Goal: Use online tool/utility: Utilize a website feature to perform a specific function

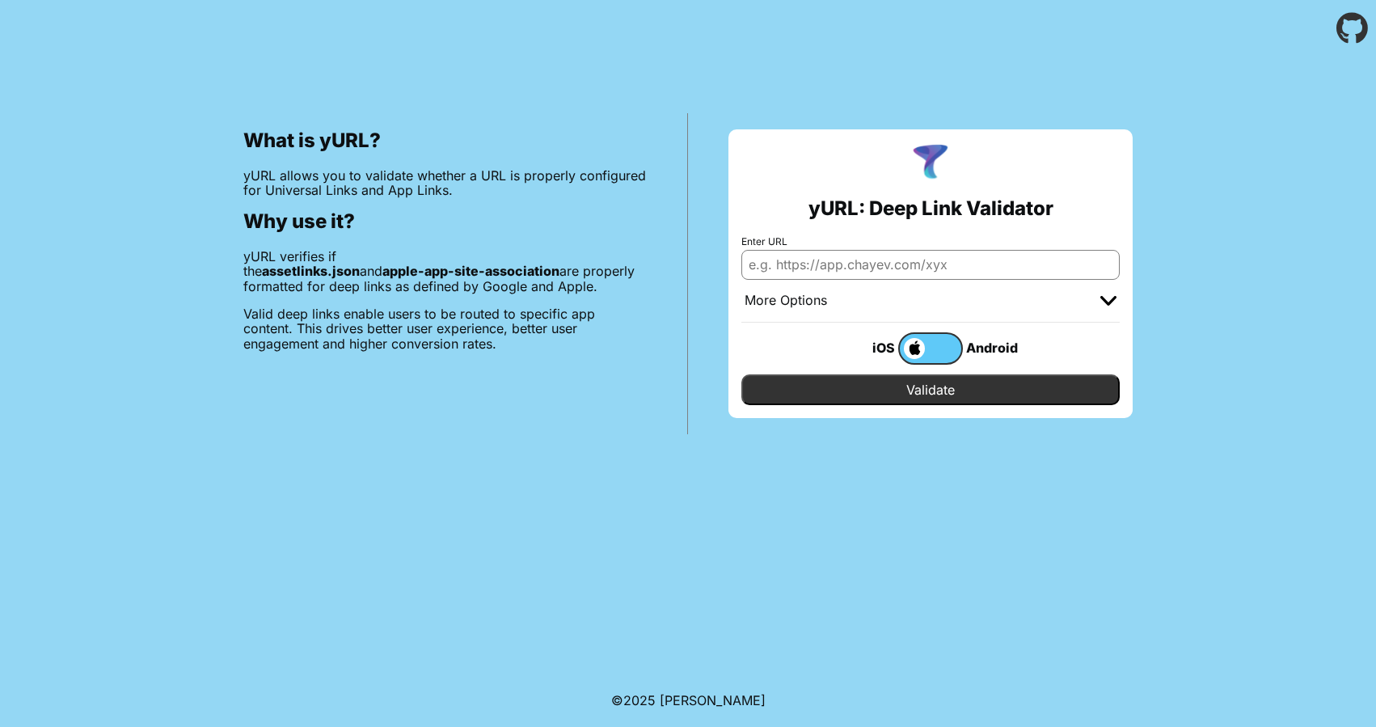
click at [866, 272] on input "Enter URL" at bounding box center [930, 264] width 378 height 29
paste input "[URL][DOMAIN_NAME]"
click at [894, 268] on input "[URL][DOMAIN_NAME]" at bounding box center [930, 264] width 378 height 29
type input "[URL][DOMAIN_NAME]"
click at [881, 389] on input "Validate" at bounding box center [930, 389] width 378 height 31
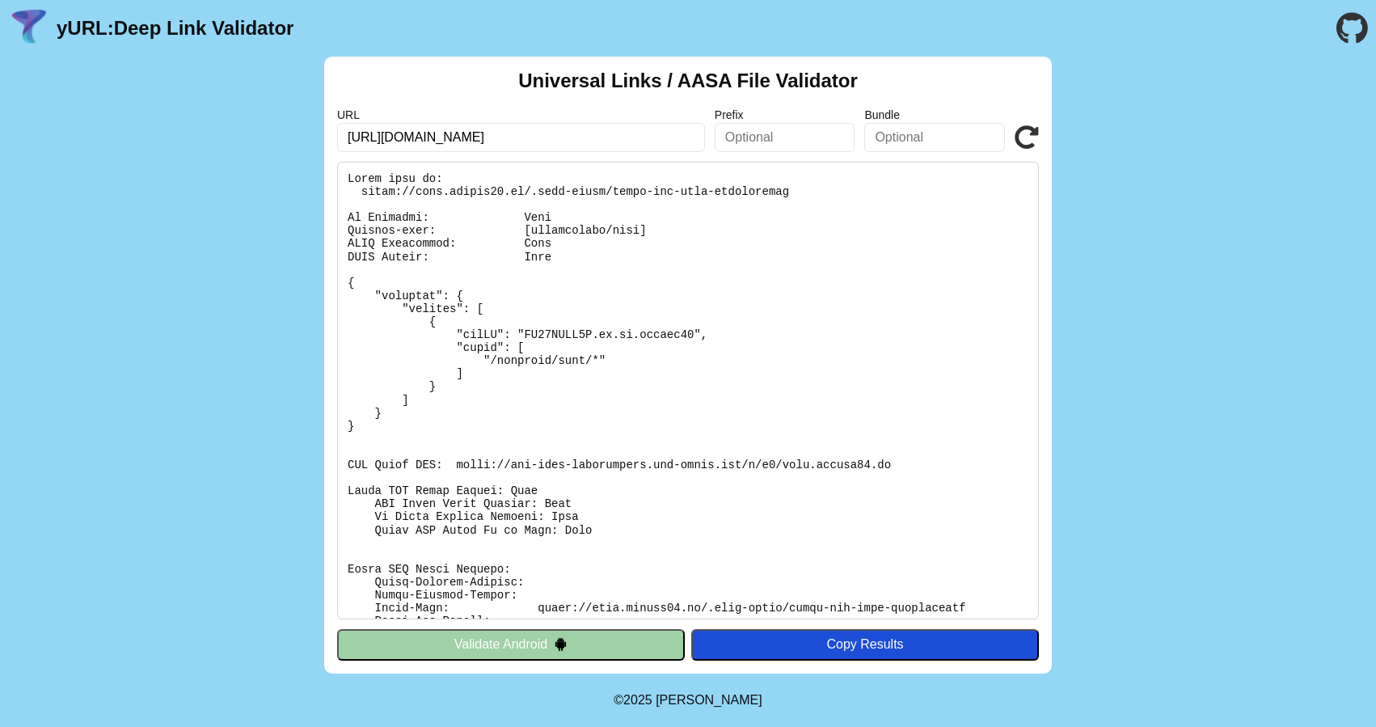
drag, startPoint x: 528, startPoint y: 137, endPoint x: 33, endPoint y: 25, distance: 507.3
click at [33, 25] on main "yURL: Deep Link Validator Universal Links / AASA File Validator URL https://nex…" at bounding box center [688, 336] width 1376 height 673
paste input "chargex.net"
click at [607, 132] on input "https://chargex.net/" at bounding box center [521, 137] width 368 height 29
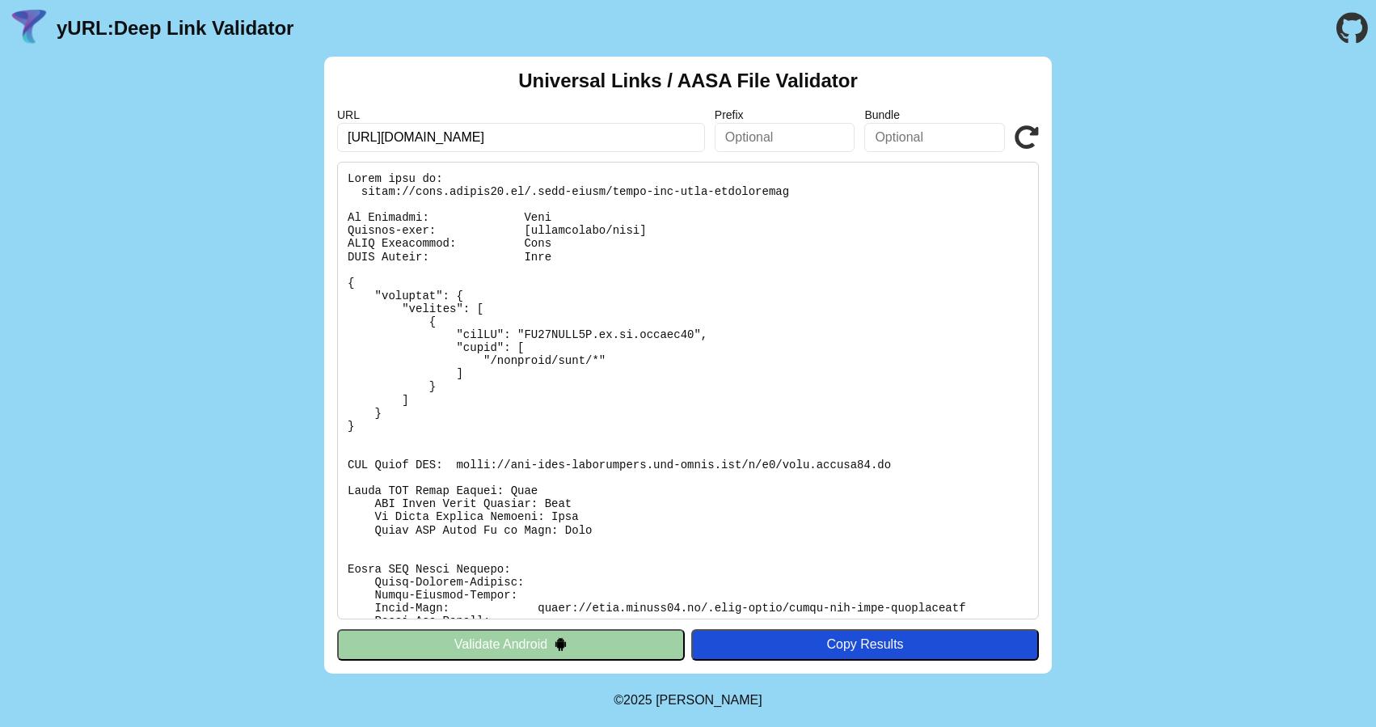
type input "https://chargex.net/"
click at [1033, 131] on icon at bounding box center [1026, 137] width 24 height 24
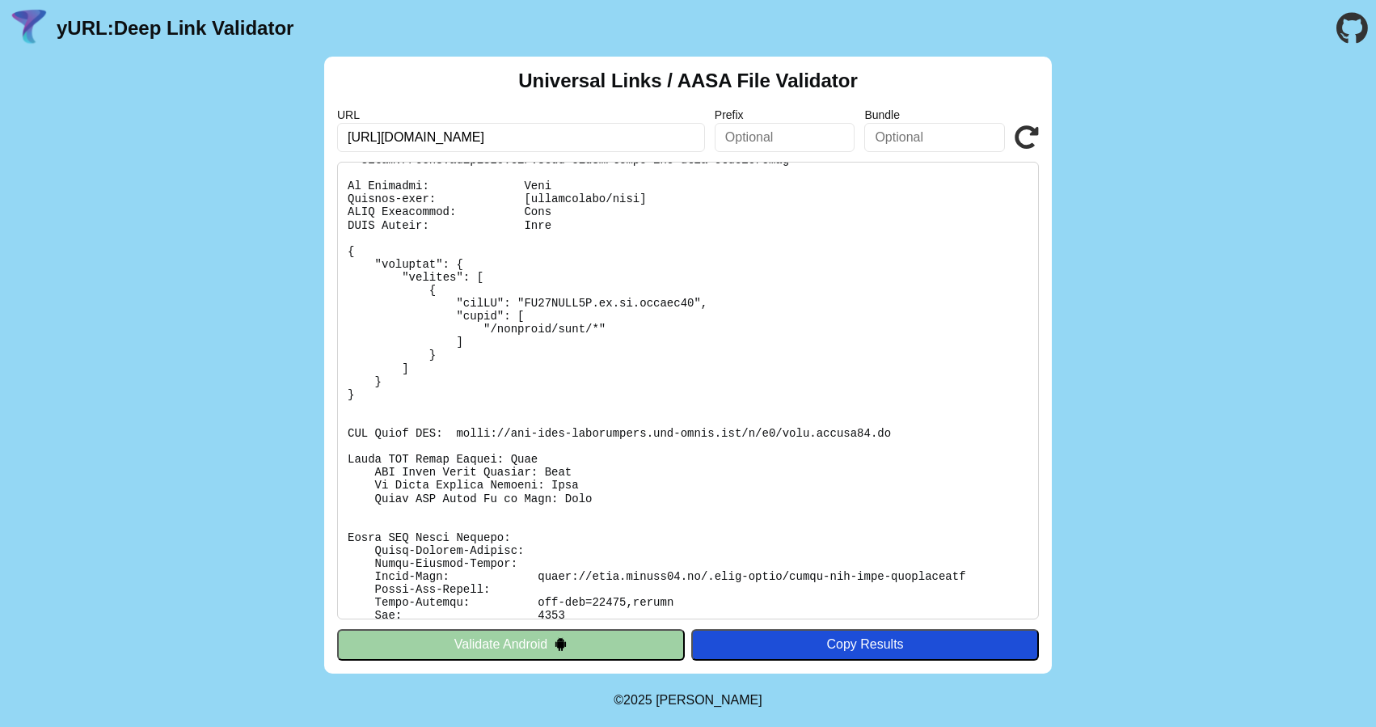
scroll to position [136, 0]
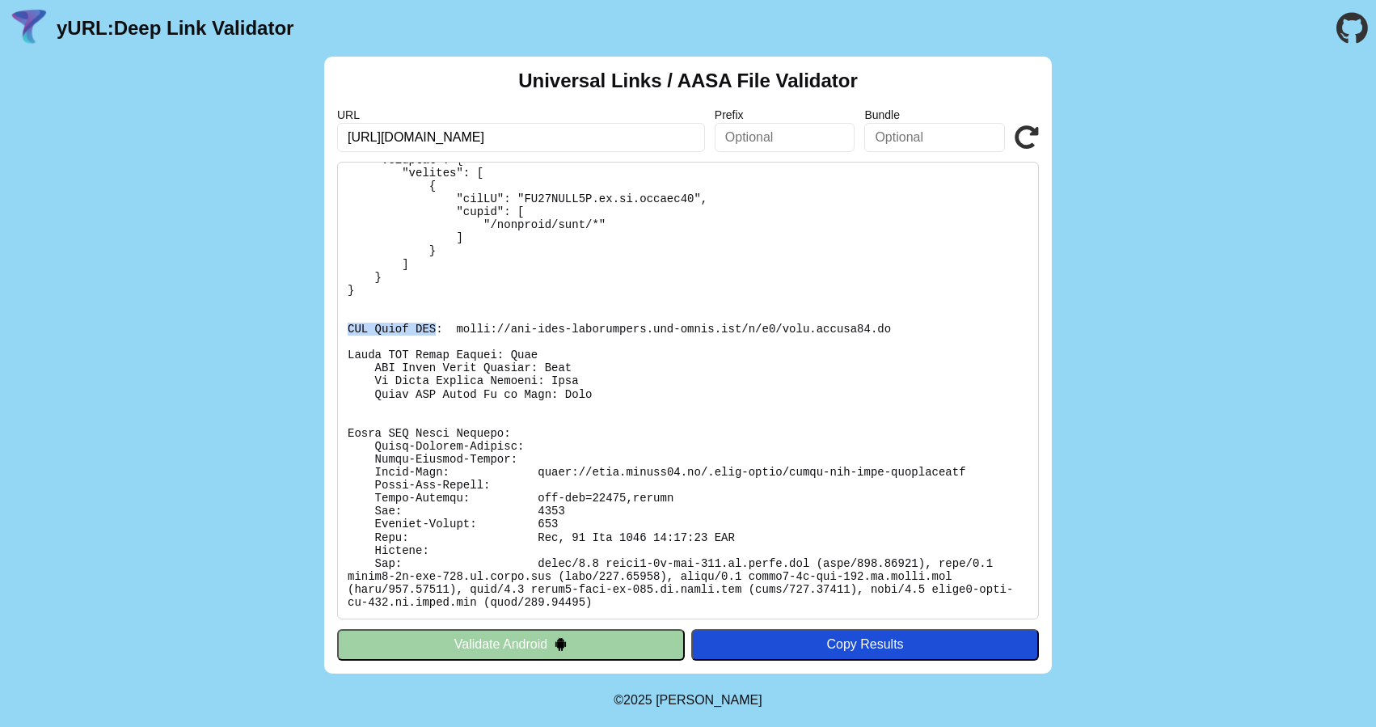
drag, startPoint x: 343, startPoint y: 325, endPoint x: 434, endPoint y: 328, distance: 91.4
click at [434, 328] on pre at bounding box center [688, 391] width 702 height 458
click at [432, 328] on pre at bounding box center [688, 391] width 702 height 458
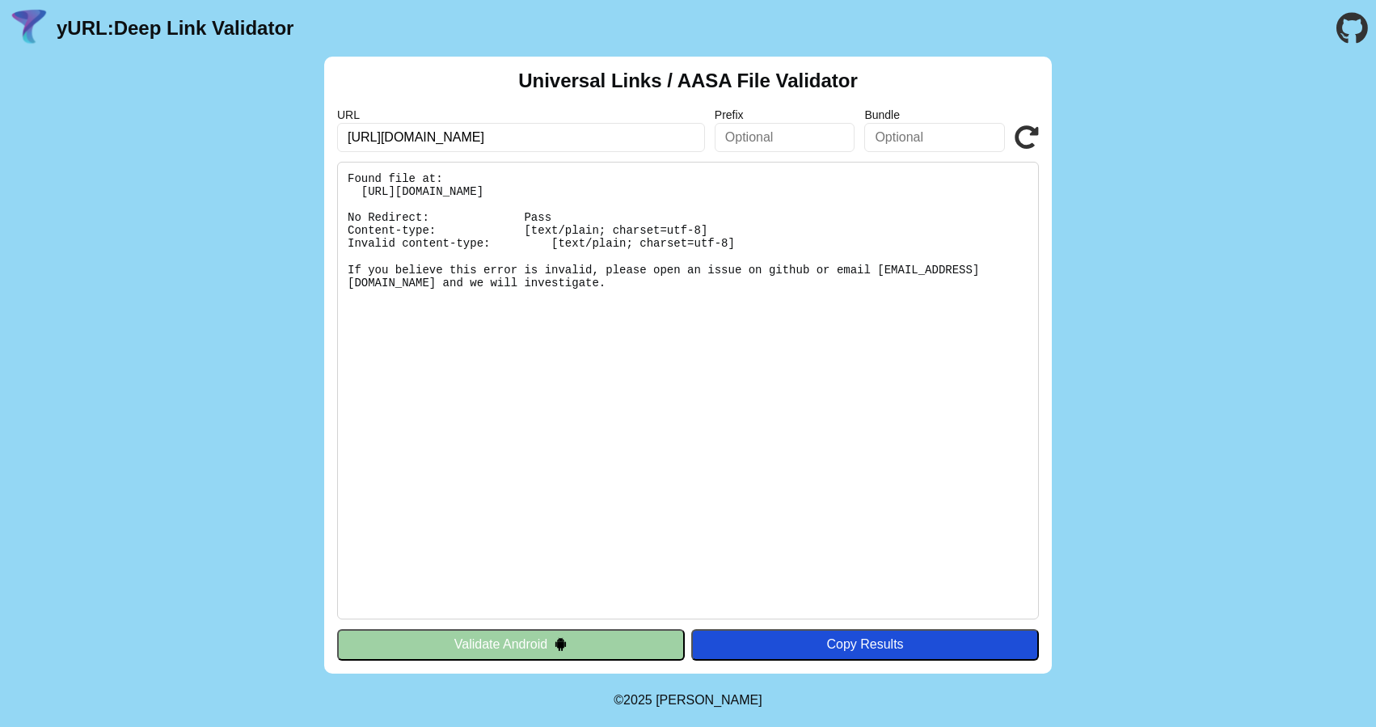
click at [568, 294] on pre "Found file at: https://chargex.net/.well-known/apple-app-site-association No Re…" at bounding box center [688, 391] width 702 height 458
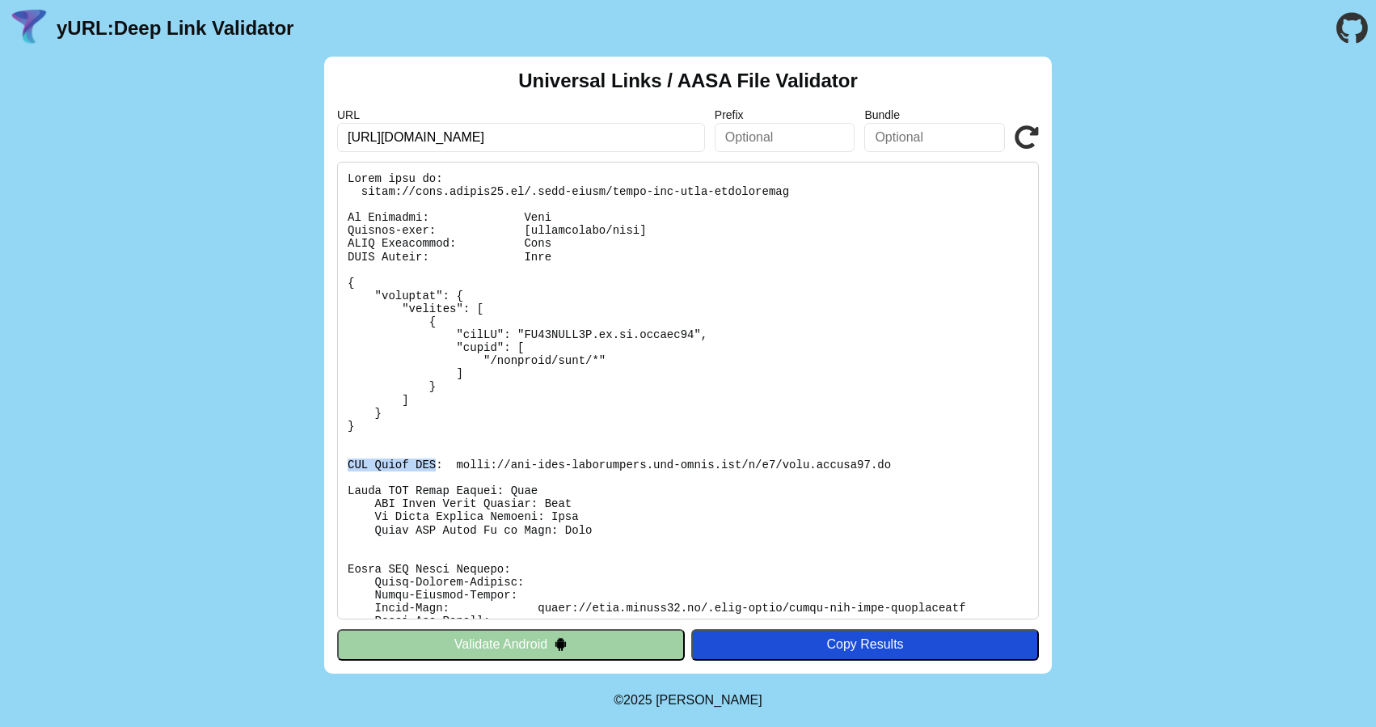
drag, startPoint x: 348, startPoint y: 466, endPoint x: 433, endPoint y: 466, distance: 84.9
click at [433, 466] on pre at bounding box center [688, 391] width 702 height 458
copy pre "CDN Cache URL"
drag, startPoint x: 517, startPoint y: 86, endPoint x: 659, endPoint y: 86, distance: 142.3
click at [659, 86] on div "Universal Links / AASA File Validator URL https://next.privat24.ua/ Prefix Bund…" at bounding box center [688, 365] width 728 height 617
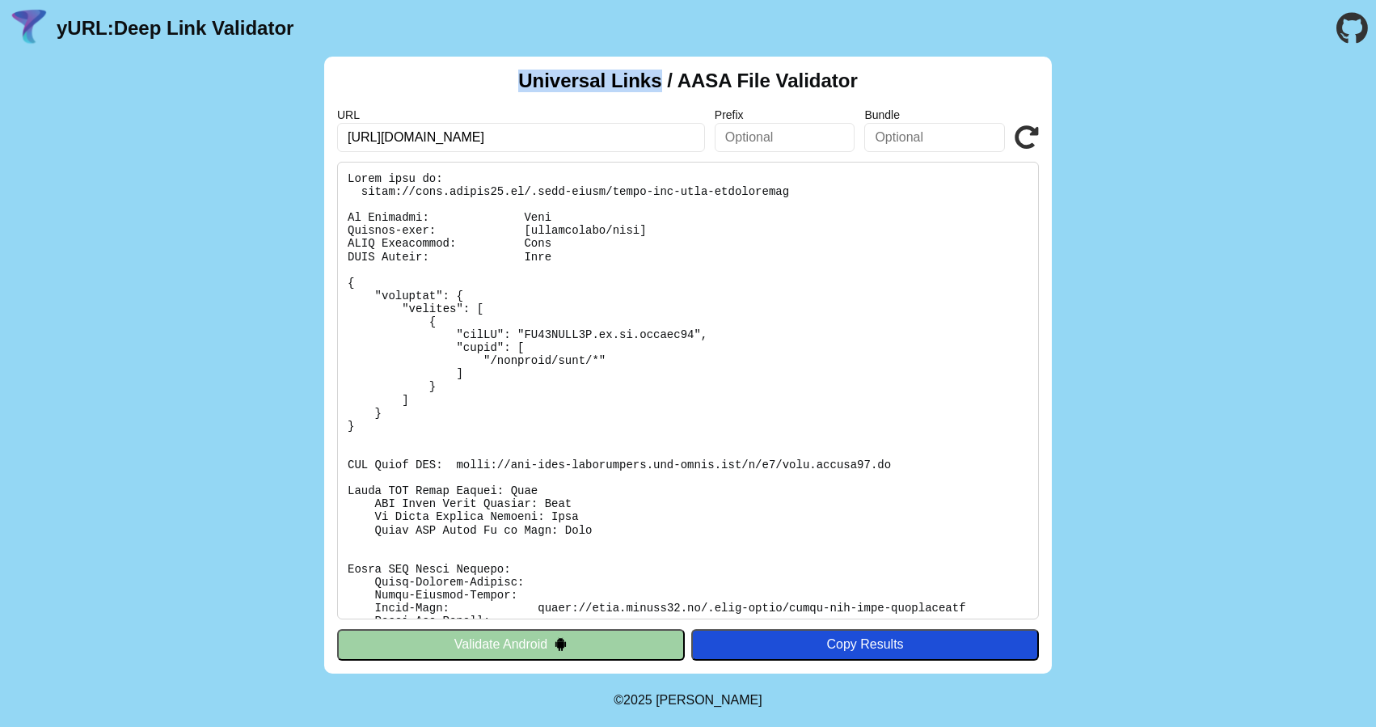
copy h2 "Universal Links"
click at [506, 145] on input "https://next.privat24.ua/" at bounding box center [521, 137] width 368 height 29
click at [499, 149] on input "https://next.privat24.ua/" at bounding box center [521, 137] width 368 height 29
paste input "chargex.net"
type input "[URL][DOMAIN_NAME]"
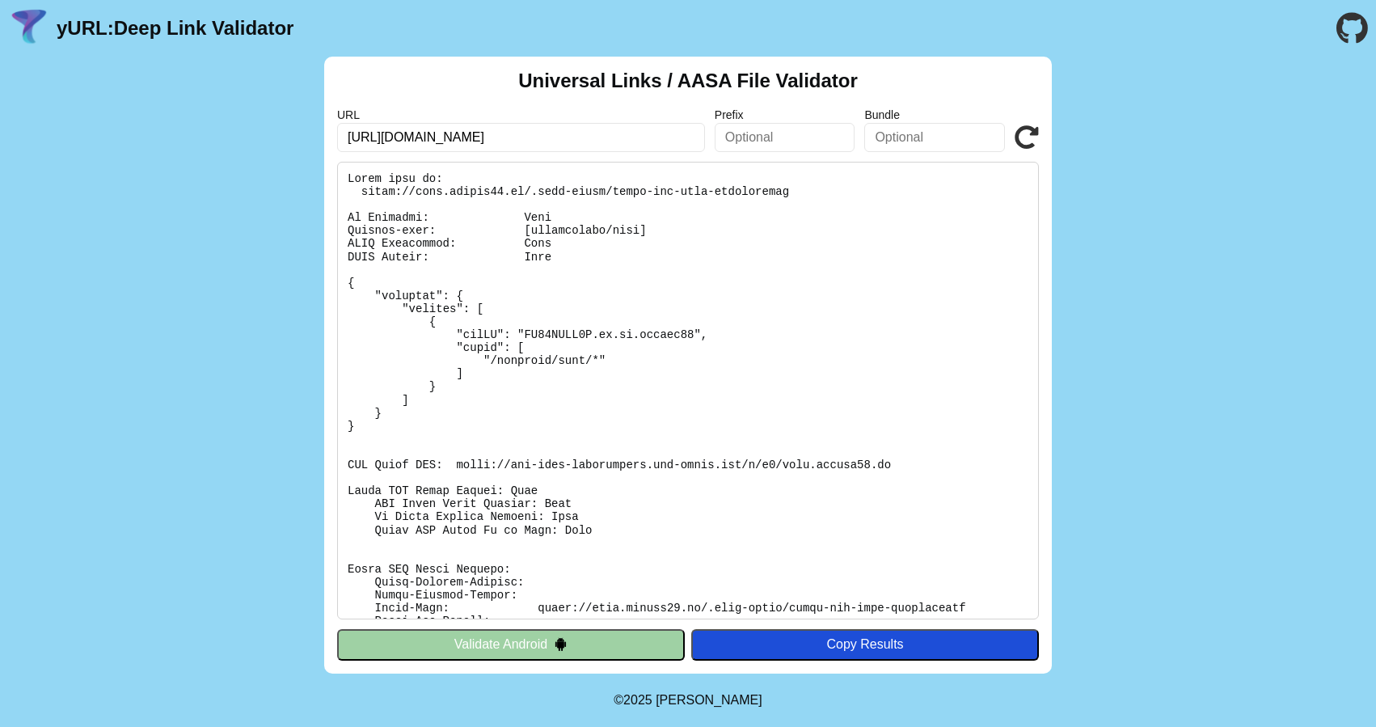
click at [1031, 139] on icon at bounding box center [1026, 137] width 24 height 24
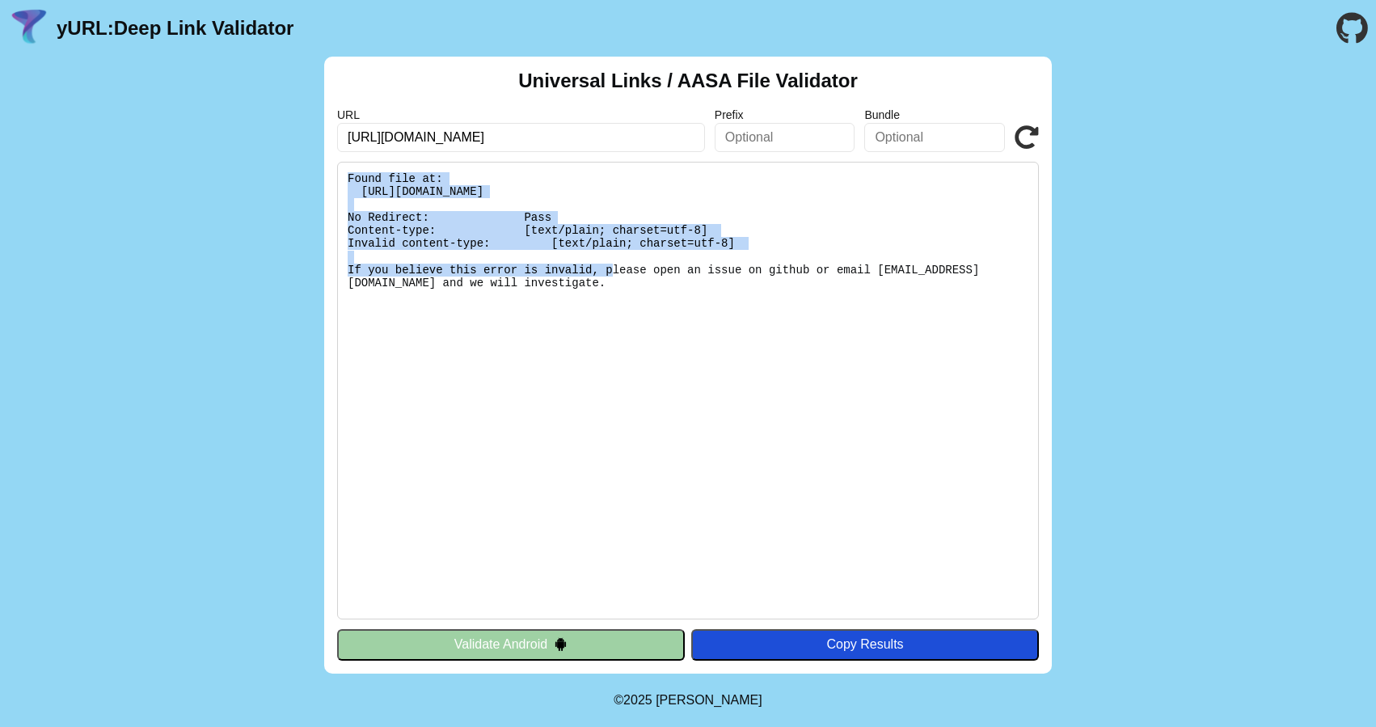
drag, startPoint x: 513, startPoint y: 259, endPoint x: 316, endPoint y: 174, distance: 215.0
click at [316, 174] on div "Universal Links / AASA File Validator URL [URL][DOMAIN_NAME] Prefix Bundle Vali…" at bounding box center [688, 365] width 1376 height 617
copy pre "Found file at: https://chargex.net/.well-known/apple-app-site-association No Re…"
click at [745, 213] on pre "Found file at: [URL][DOMAIN_NAME] No Redirect: Pass Content-type: [text/plain; …" at bounding box center [688, 391] width 702 height 458
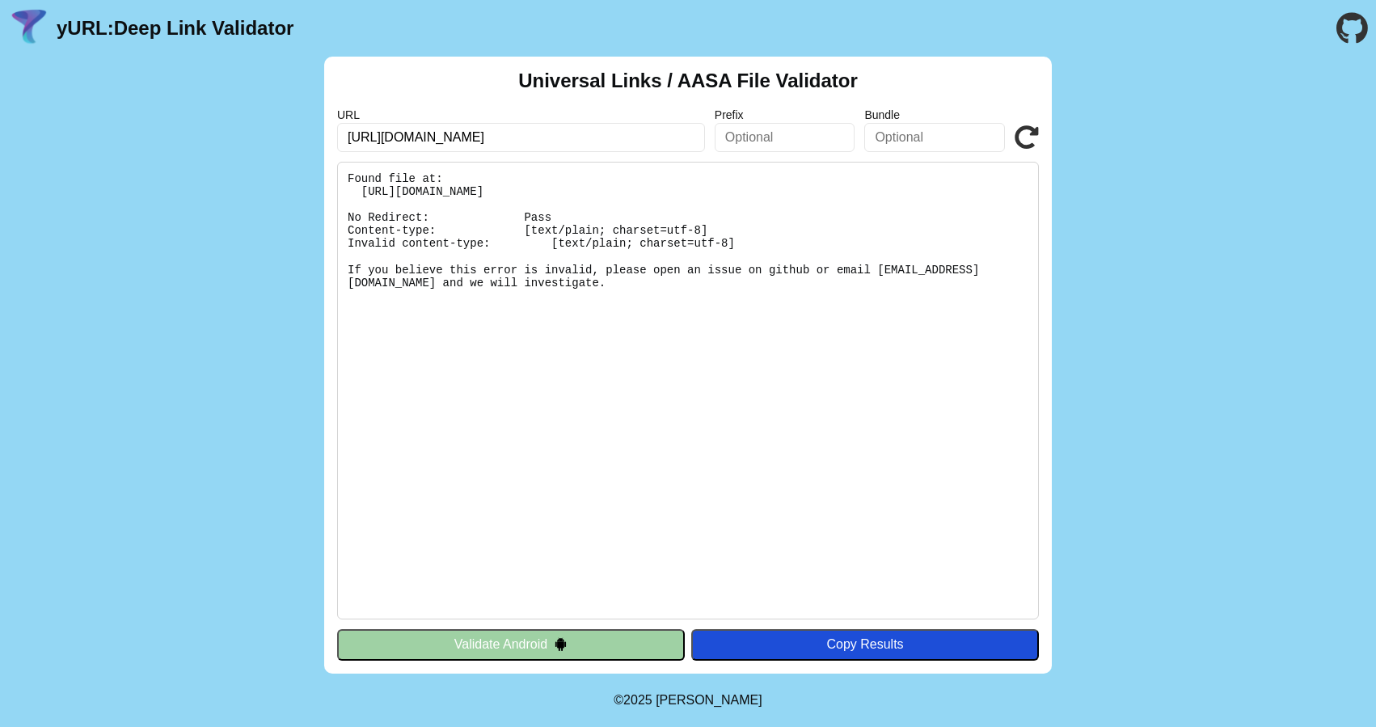
drag, startPoint x: 652, startPoint y: 373, endPoint x: 327, endPoint y: 183, distance: 376.1
click at [327, 183] on div "Universal Links / AASA File Validator URL [URL][DOMAIN_NAME] Prefix Bundle Vali…" at bounding box center [688, 365] width 728 height 617
copy pre "Found file at: https://chargex.net/.well-known/apple-app-site-association No Re…"
click at [868, 645] on div "Copy Results" at bounding box center [864, 644] width 331 height 15
click at [606, 247] on pre "Found file at: https://chargex.net/.well-known/apple-app-site-association No Re…" at bounding box center [688, 391] width 702 height 458
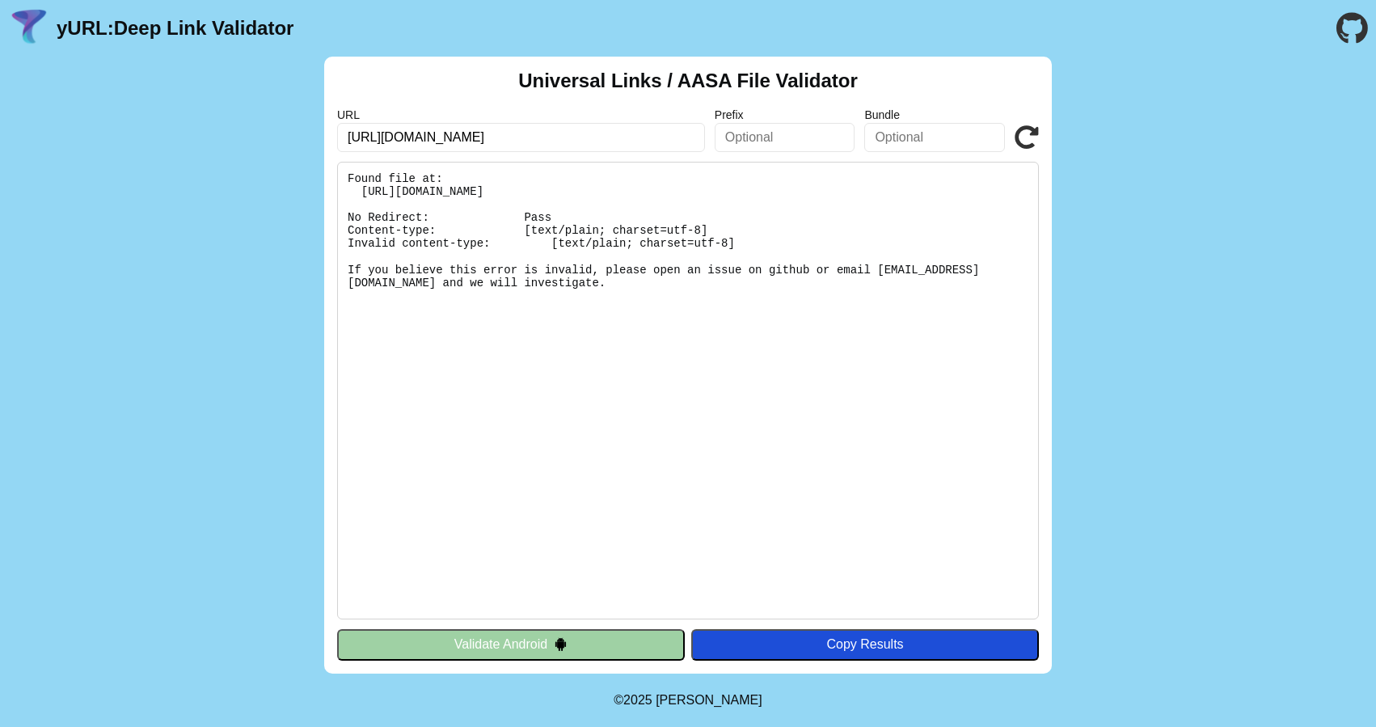
drag, startPoint x: 569, startPoint y: 289, endPoint x: 297, endPoint y: 176, distance: 295.0
click at [297, 176] on div "Universal Links / AASA File Validator URL https://chargex.net/ Prefix Bundle Va…" at bounding box center [688, 365] width 1376 height 617
copy pre "Found file at: https://chargex.net/.well-known/apple-app-site-association No Re…"
click at [626, 343] on pre "Found file at: https://chargex.net/.well-known/apple-app-site-association No Re…" at bounding box center [688, 391] width 702 height 458
click at [617, 291] on pre "Found file at: https://chargex.net/.well-known/apple-app-site-association No Re…" at bounding box center [688, 391] width 702 height 458
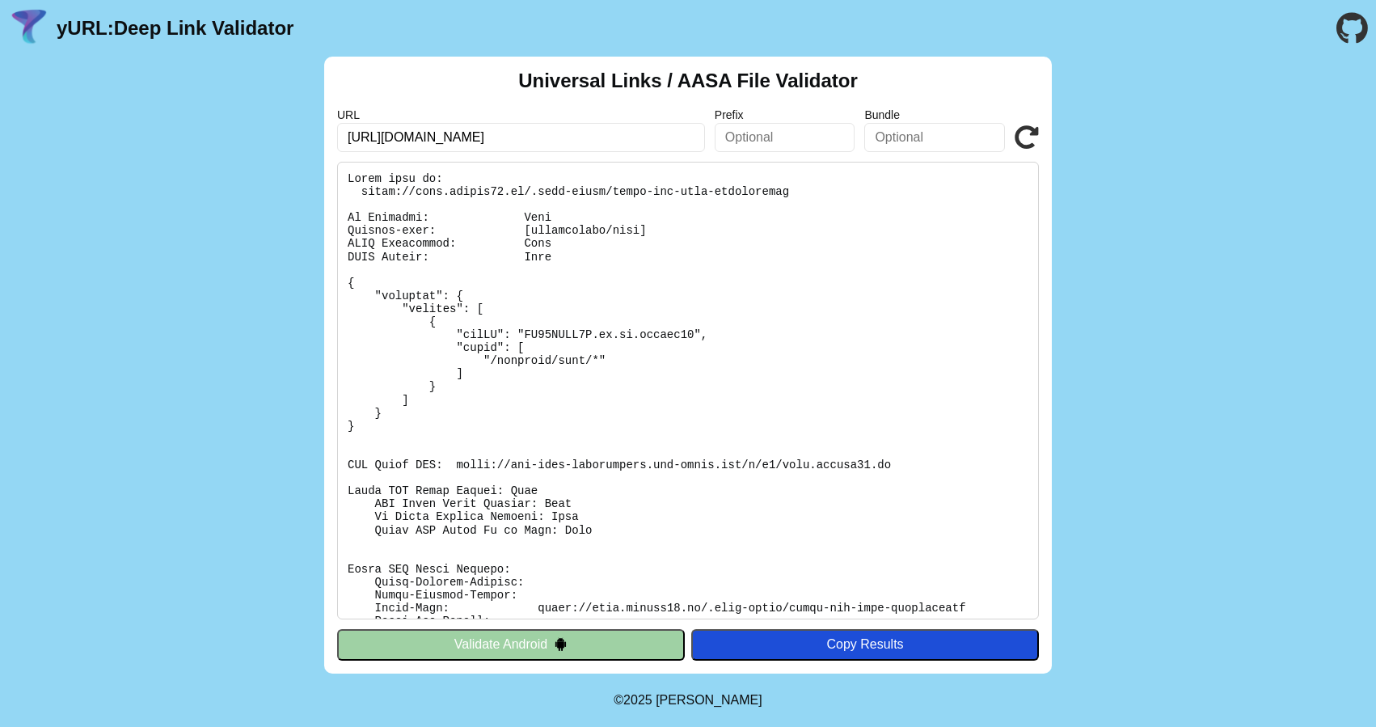
click at [578, 313] on pre at bounding box center [688, 391] width 702 height 458
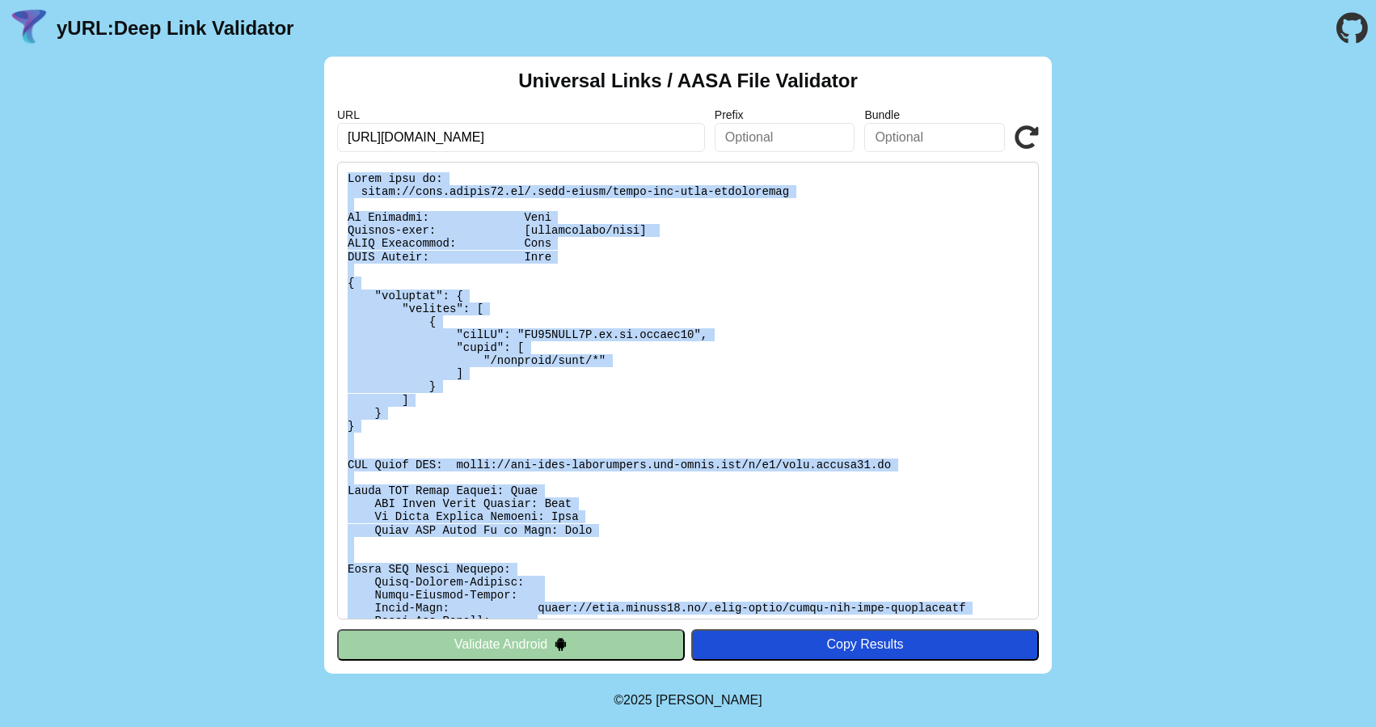
scroll to position [136, 0]
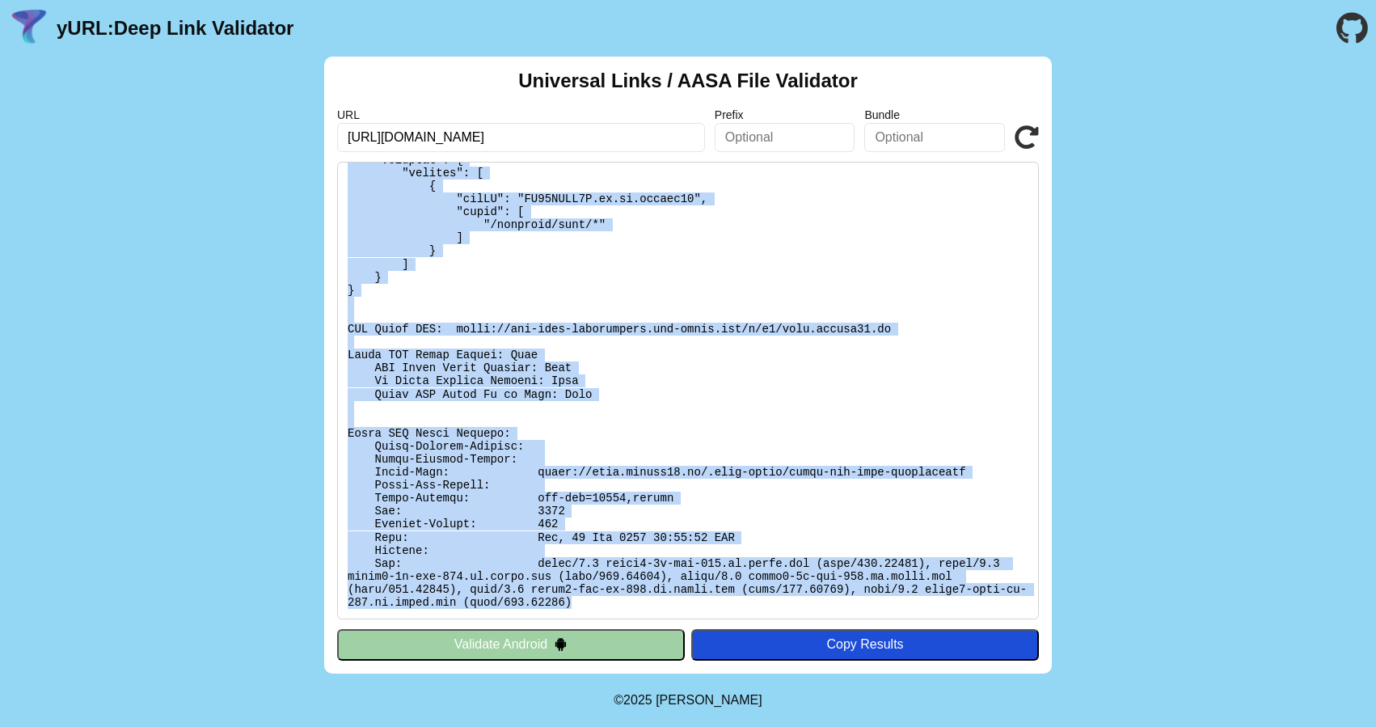
drag, startPoint x: 348, startPoint y: 174, endPoint x: 659, endPoint y: 604, distance: 530.8
click at [659, 604] on pre at bounding box center [688, 391] width 702 height 458
copy pre "Found file at: [URL][DOMAIN_NAME] No Redirect: Pass Content-type: [application/…"
click at [596, 420] on pre at bounding box center [688, 391] width 702 height 458
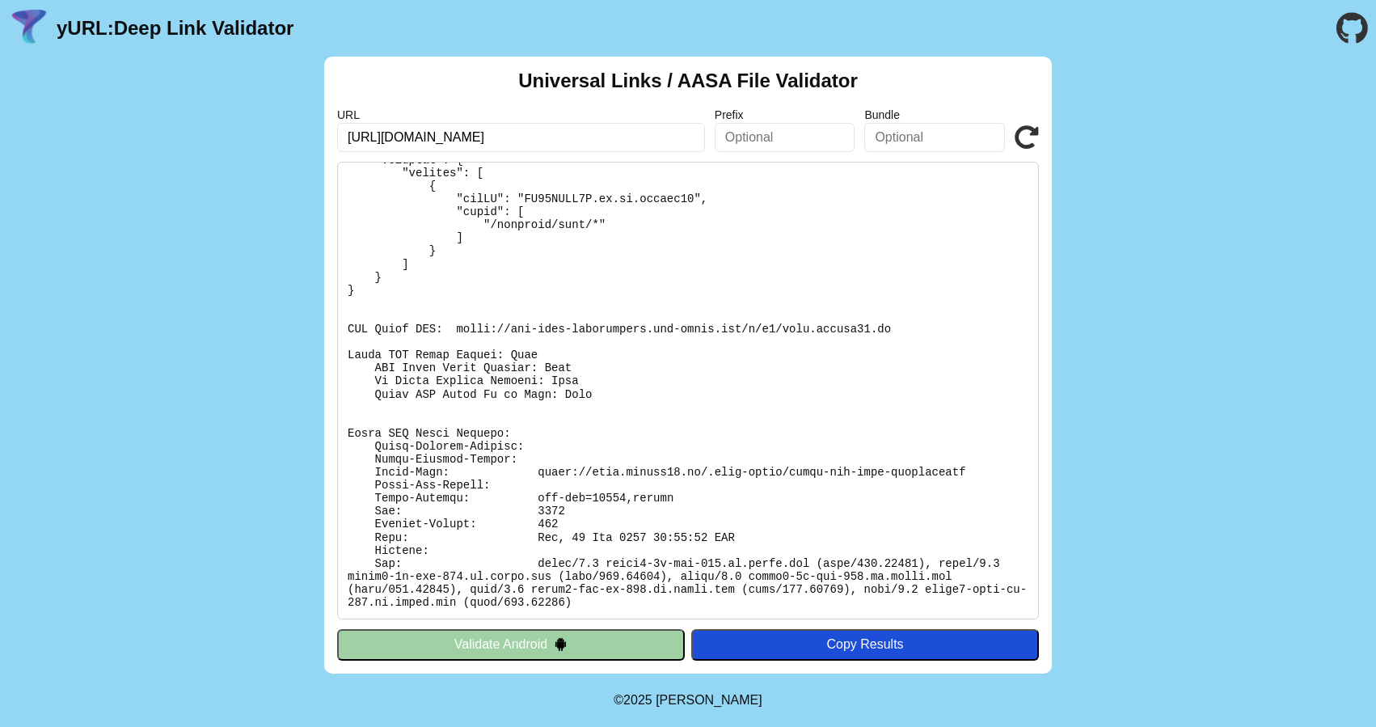
scroll to position [0, 0]
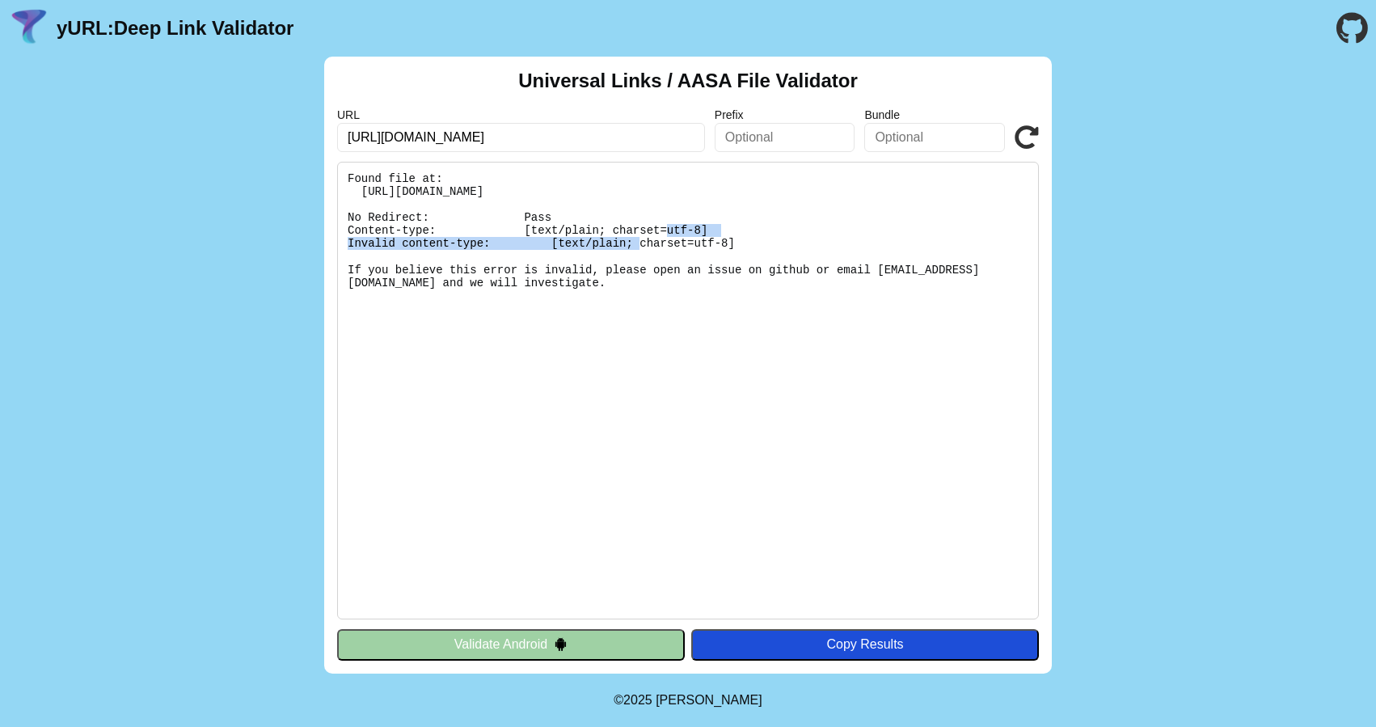
drag, startPoint x: 744, startPoint y: 227, endPoint x: 332, endPoint y: 226, distance: 412.3
click at [332, 226] on div "Universal Links / AASA File Validator URL https://chargex.net/ Prefix Bundle Va…" at bounding box center [688, 365] width 728 height 617
copy pre "Content-type: [text/plain; charset=utf-8]"
click at [770, 285] on pre "Found file at: https://chargex.net/.well-known/apple-app-site-association No Re…" at bounding box center [688, 391] width 702 height 458
click at [531, 272] on pre "Found file at: https://chargex.net/.well-known/apple-app-site-association No Re…" at bounding box center [688, 391] width 702 height 458
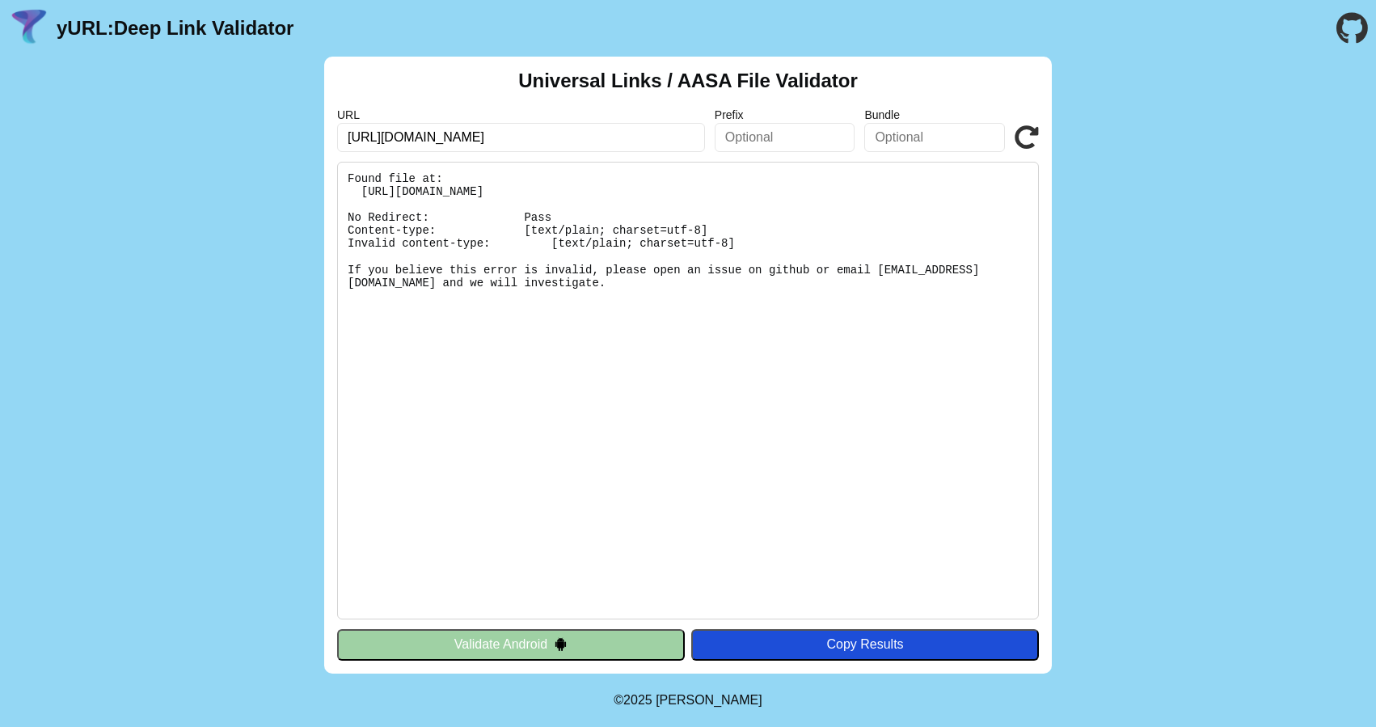
click at [520, 307] on pre "Found file at: https://chargex.net/.well-known/apple-app-site-association No Re…" at bounding box center [688, 391] width 702 height 458
drag, startPoint x: 520, startPoint y: 307, endPoint x: 478, endPoint y: 343, distance: 55.1
click at [478, 343] on pre "Found file at: https://chargex.net/.well-known/apple-app-site-association No Re…" at bounding box center [688, 391] width 702 height 458
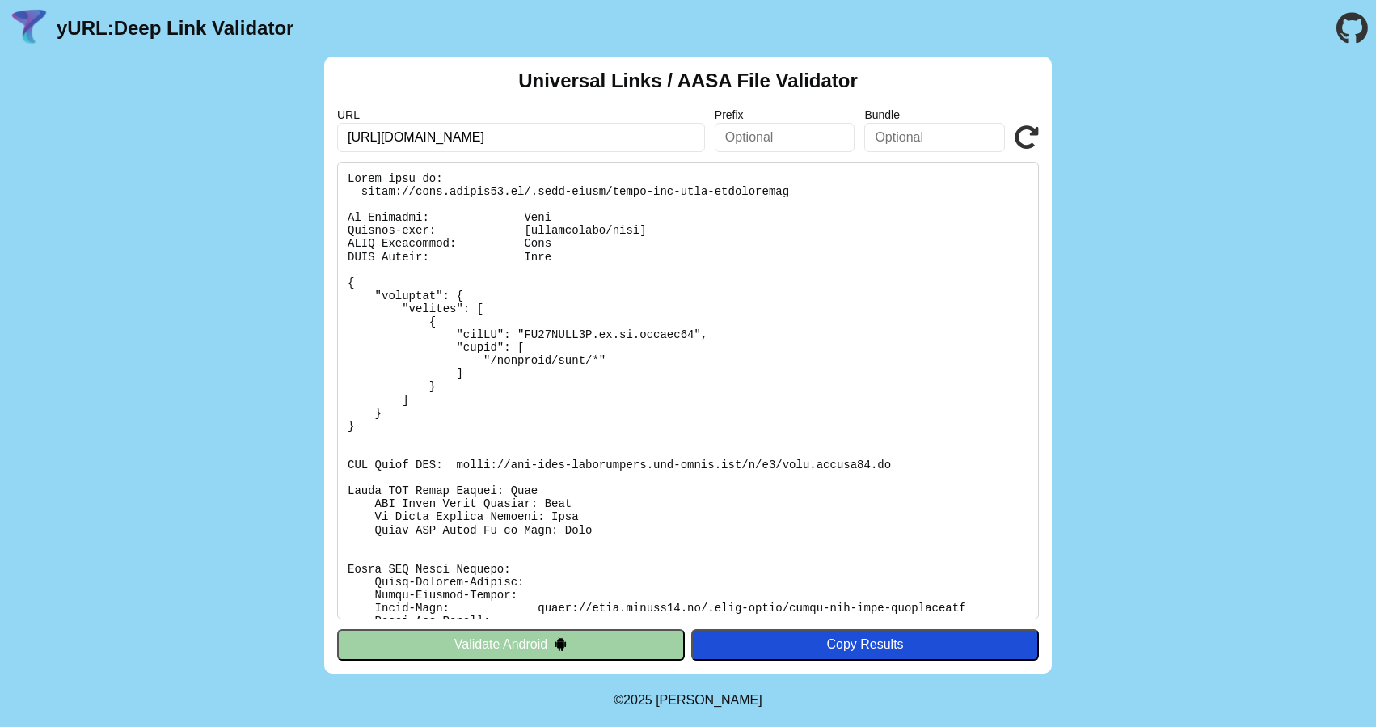
click at [753, 224] on pre at bounding box center [688, 391] width 702 height 458
drag, startPoint x: 669, startPoint y: 226, endPoint x: 335, endPoint y: 226, distance: 334.7
click at [335, 226] on div "Universal Links / AASA File Validator URL [URL][DOMAIN_NAME] Prefix Bundle Vali…" at bounding box center [688, 365] width 728 height 617
copy pre "Content-type: [application/json]"
click at [639, 255] on pre at bounding box center [688, 391] width 702 height 458
